Goal: Task Accomplishment & Management: Manage account settings

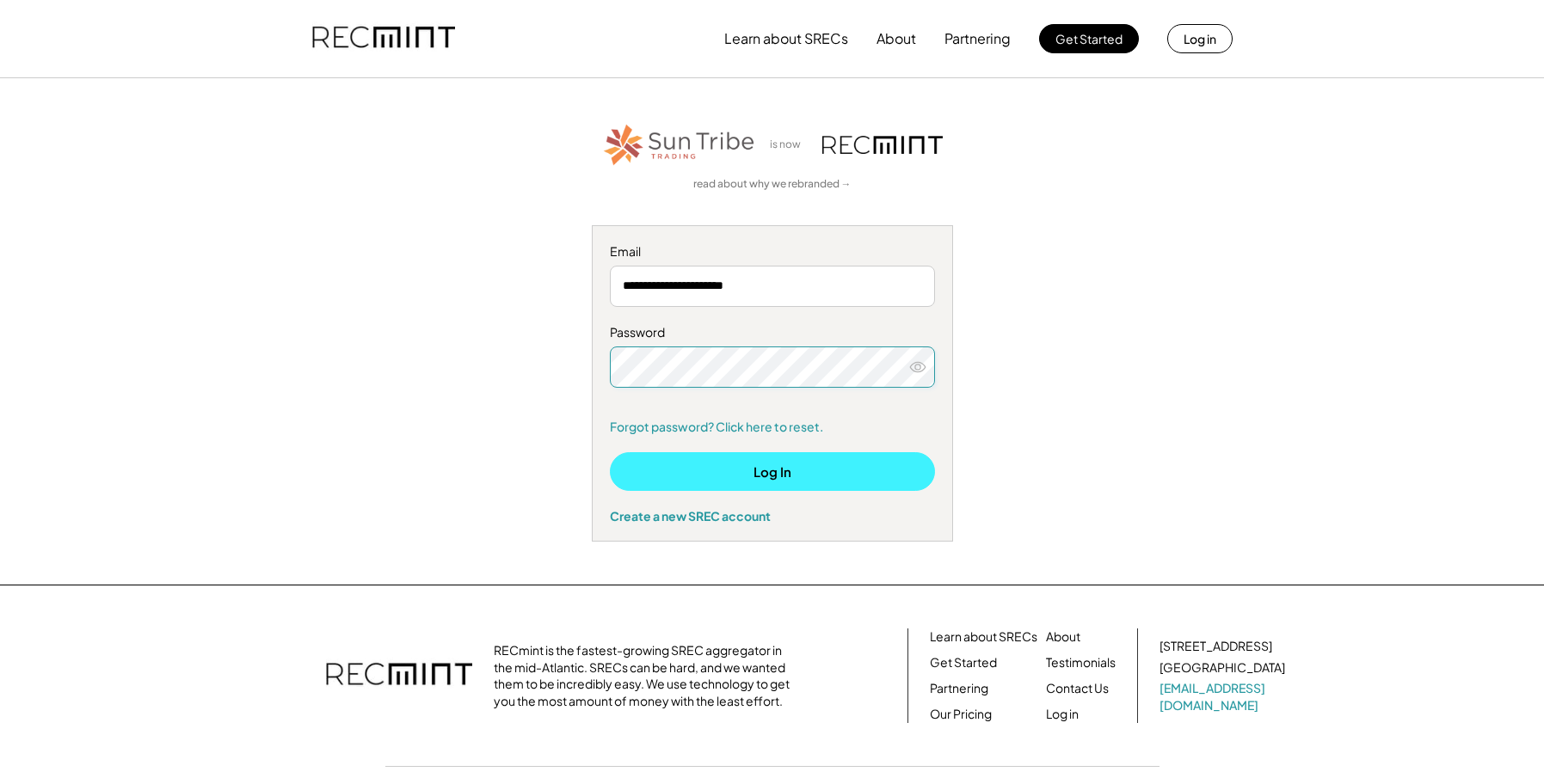
click at [771, 470] on button "Log In" at bounding box center [772, 471] width 325 height 38
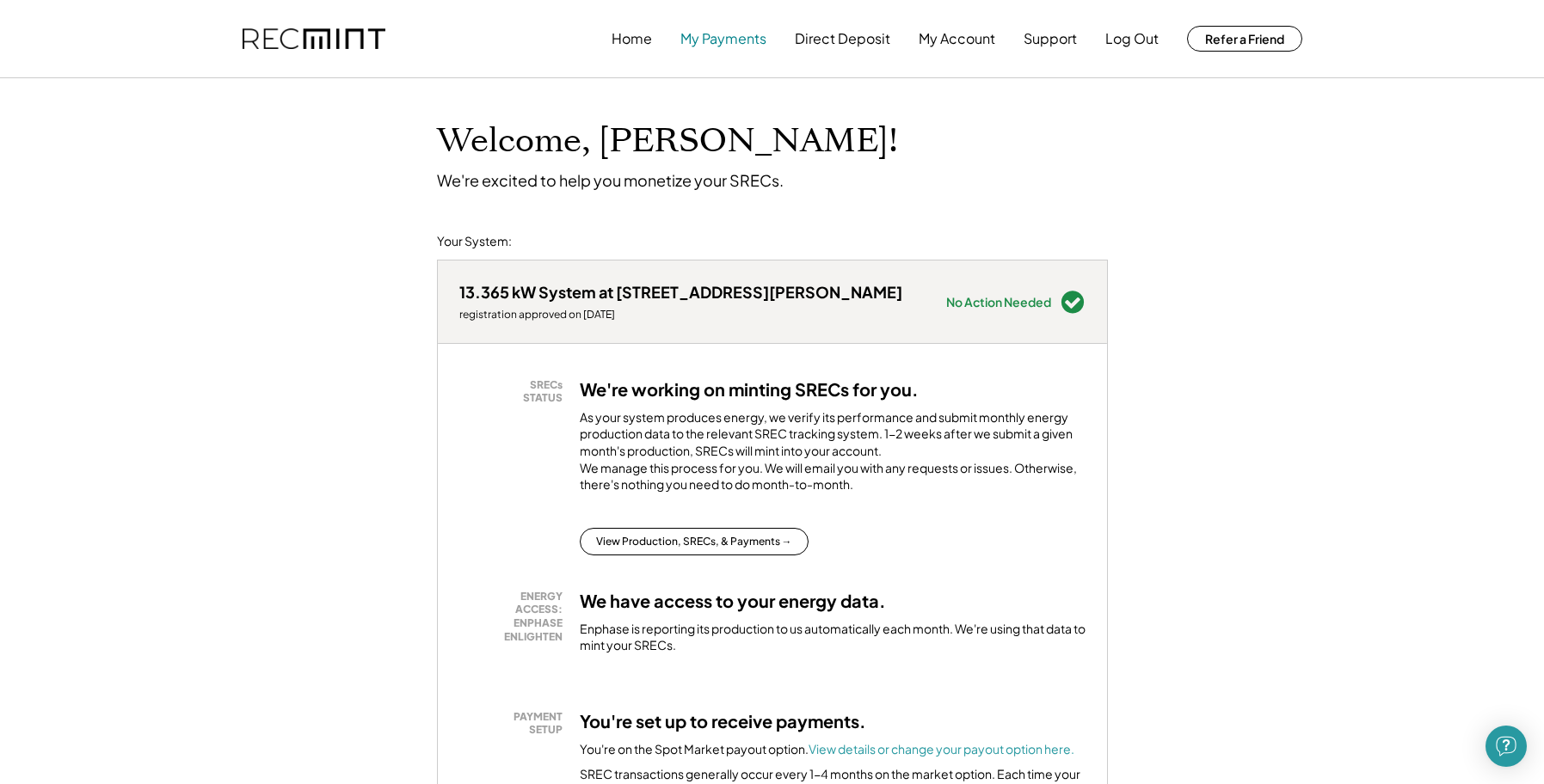
click at [716, 35] on button "My Payments" at bounding box center [723, 38] width 86 height 35
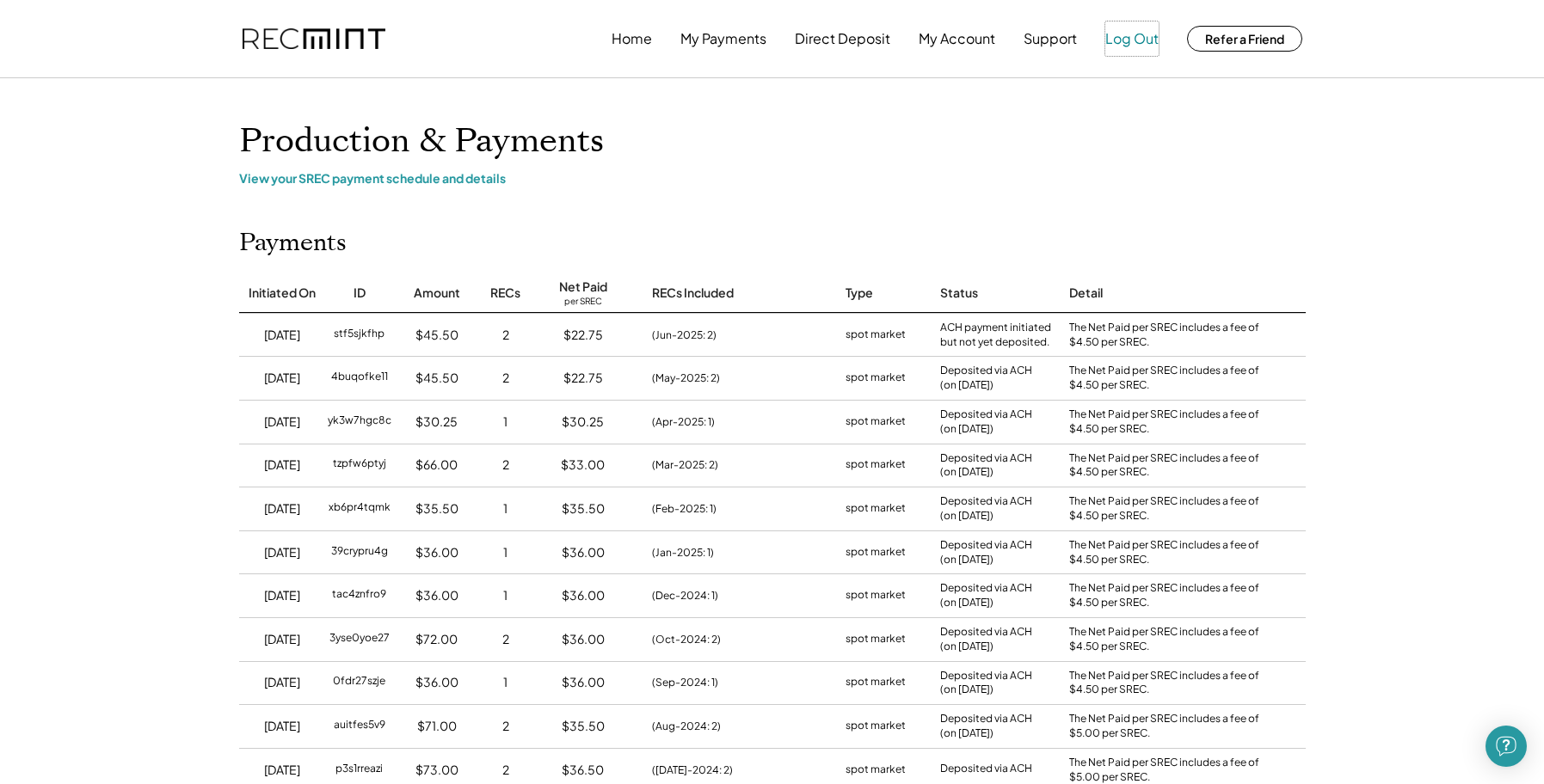
click at [1124, 29] on button "Log Out" at bounding box center [1132, 38] width 54 height 35
